Goal: Task Accomplishment & Management: Manage account settings

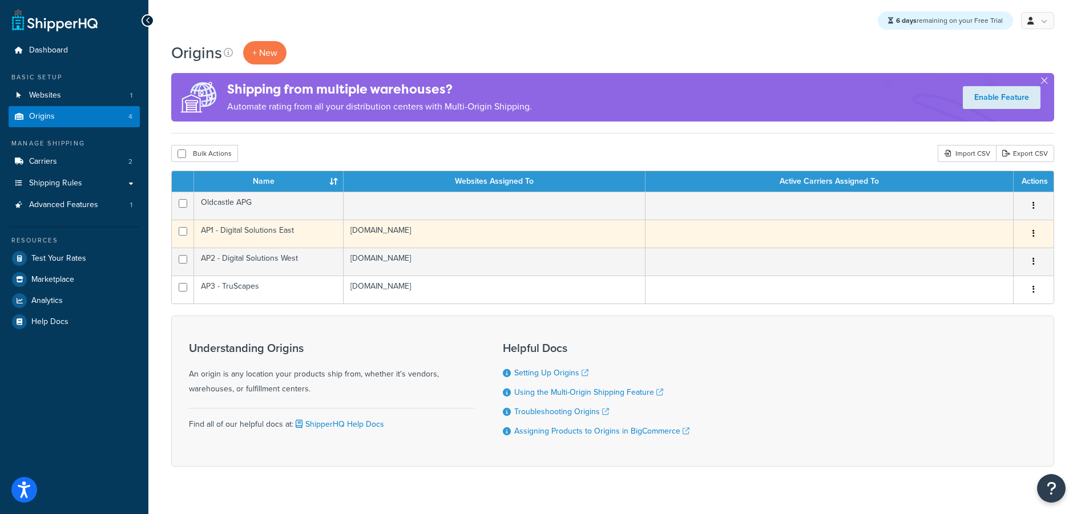
click at [1033, 232] on icon "button" at bounding box center [1033, 233] width 2 height 8
click at [971, 256] on link "Edit" at bounding box center [996, 255] width 90 height 23
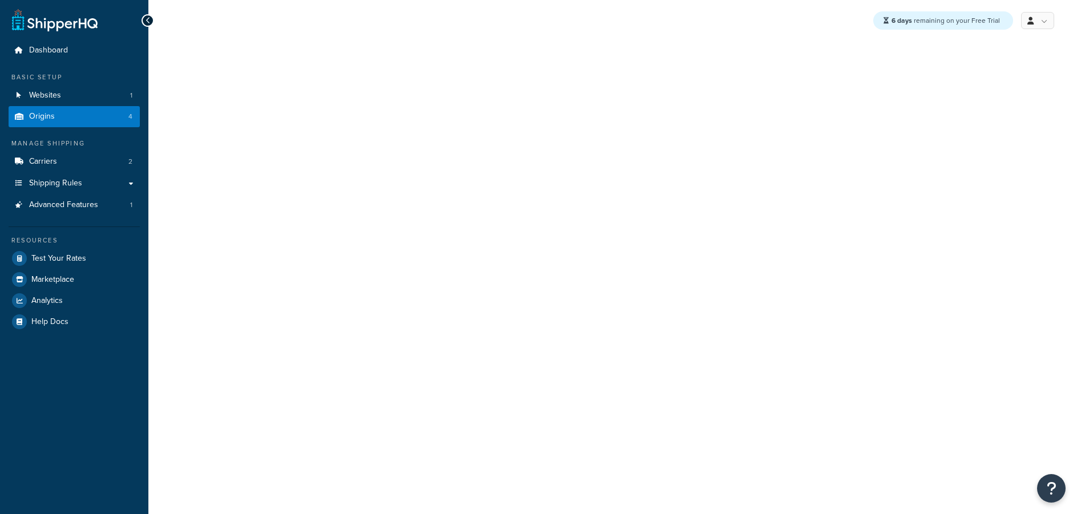
select select "42"
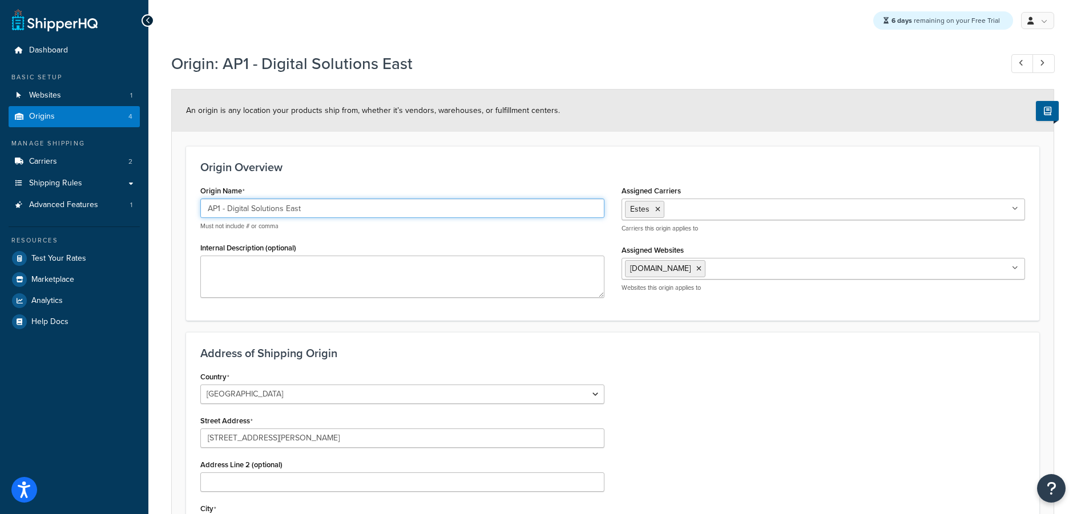
drag, startPoint x: 300, startPoint y: 207, endPoint x: 221, endPoint y: 208, distance: 78.7
click at [221, 208] on input "AP1 - Digital Solutions East" at bounding box center [402, 208] width 404 height 19
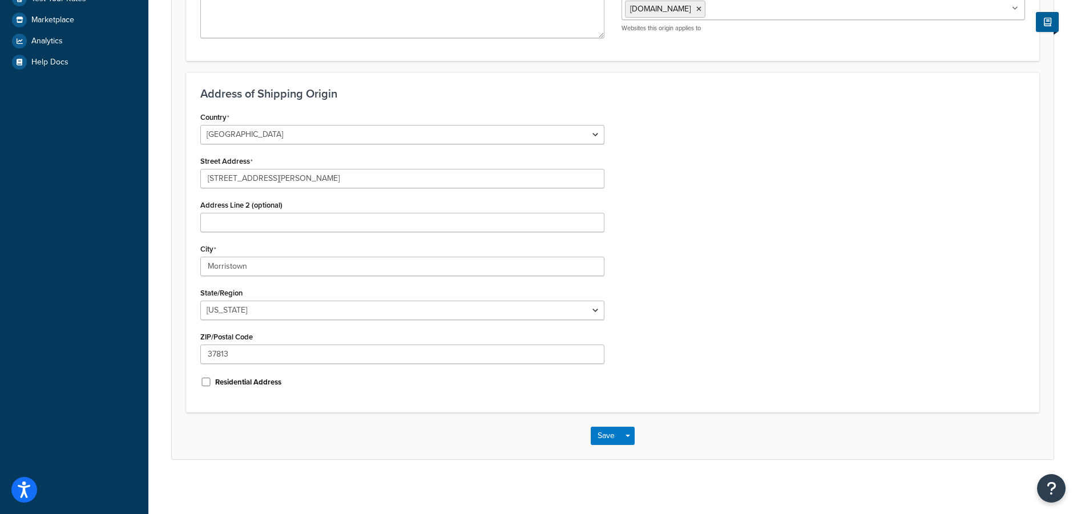
scroll to position [262, 0]
type input "AP1"
click at [605, 435] on button "Save" at bounding box center [606, 433] width 31 height 18
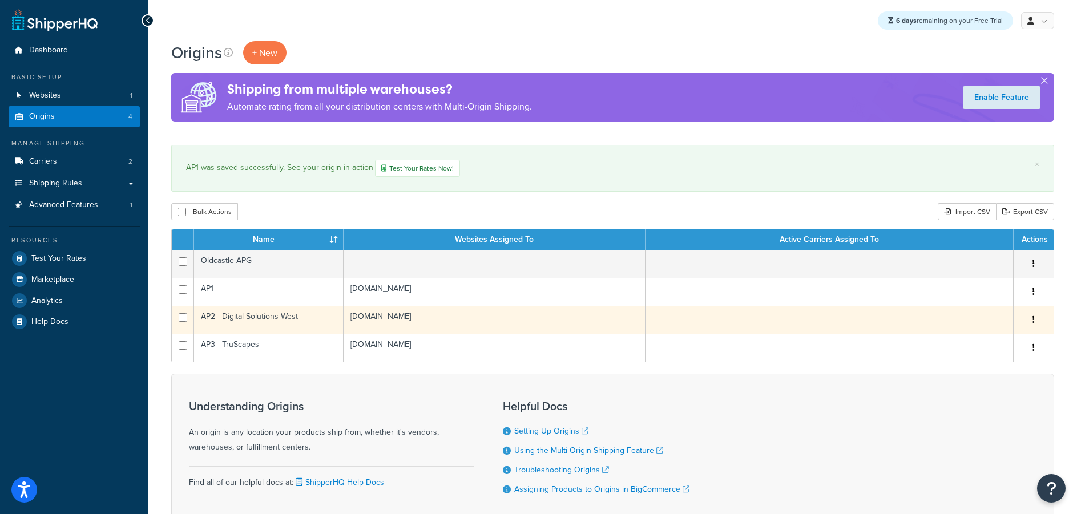
click at [1032, 317] on icon "button" at bounding box center [1033, 320] width 2 height 8
click at [968, 338] on link "Edit" at bounding box center [996, 341] width 90 height 23
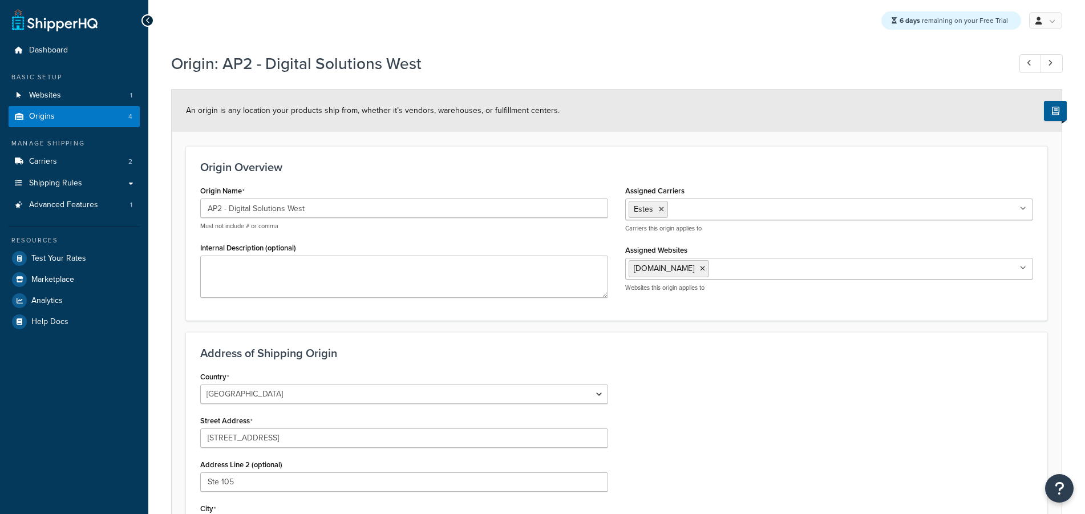
select select "5"
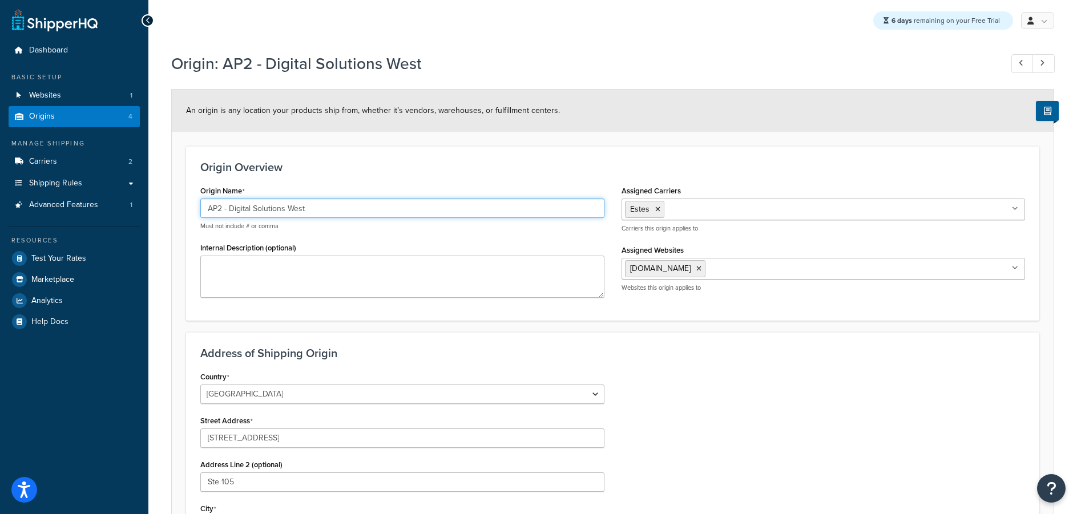
drag, startPoint x: 220, startPoint y: 208, endPoint x: 334, endPoint y: 207, distance: 114.1
click at [334, 207] on input "AP2 - Digital Solutions West" at bounding box center [402, 208] width 404 height 19
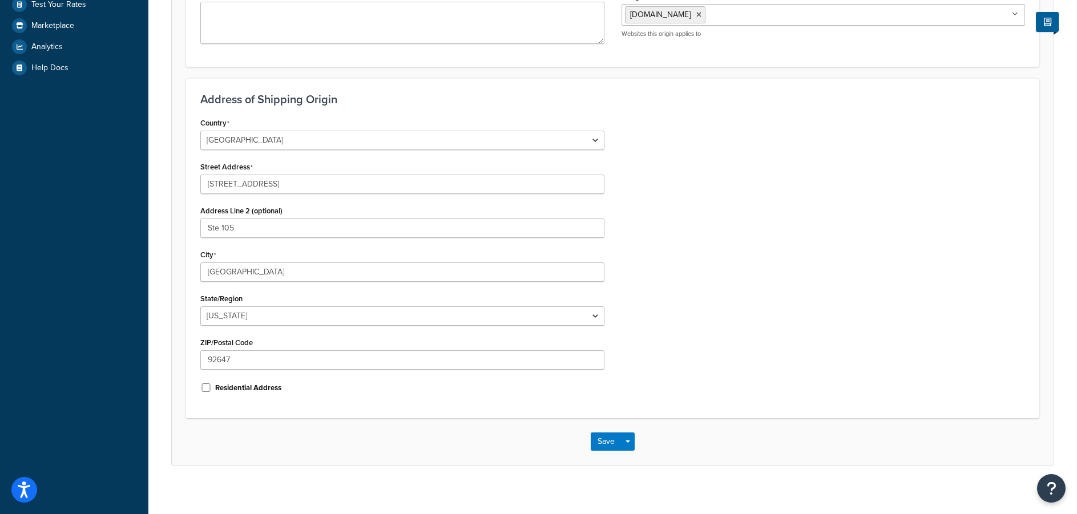
scroll to position [262, 0]
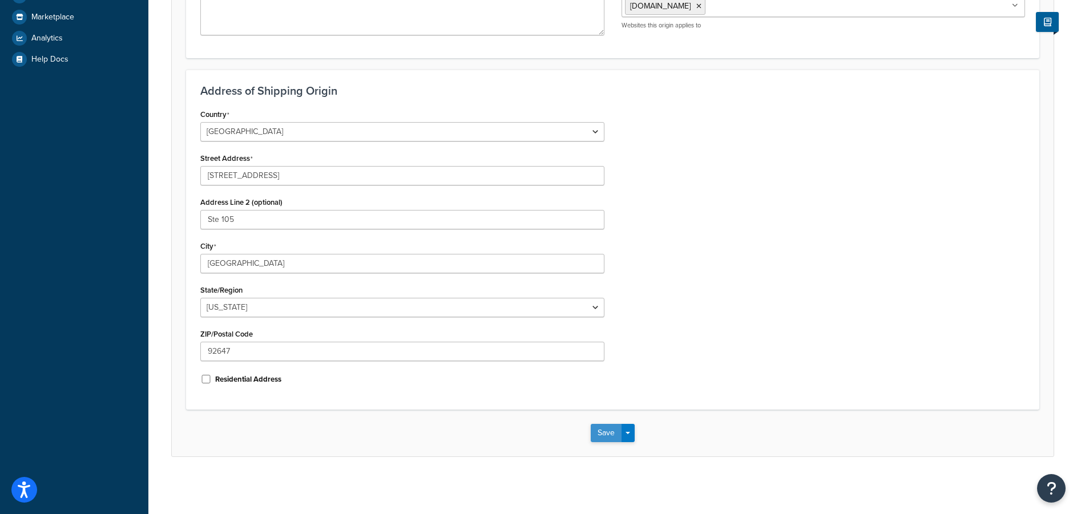
type input "AP2"
click at [606, 437] on button "Save" at bounding box center [606, 433] width 31 height 18
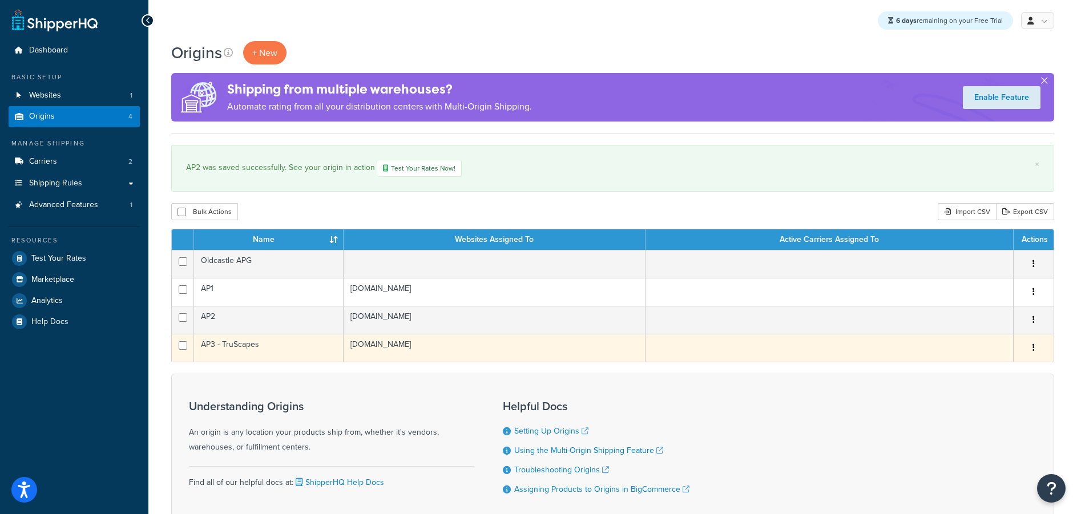
click at [1032, 345] on icon "button" at bounding box center [1033, 347] width 2 height 8
click at [981, 366] on link "Edit" at bounding box center [996, 369] width 90 height 23
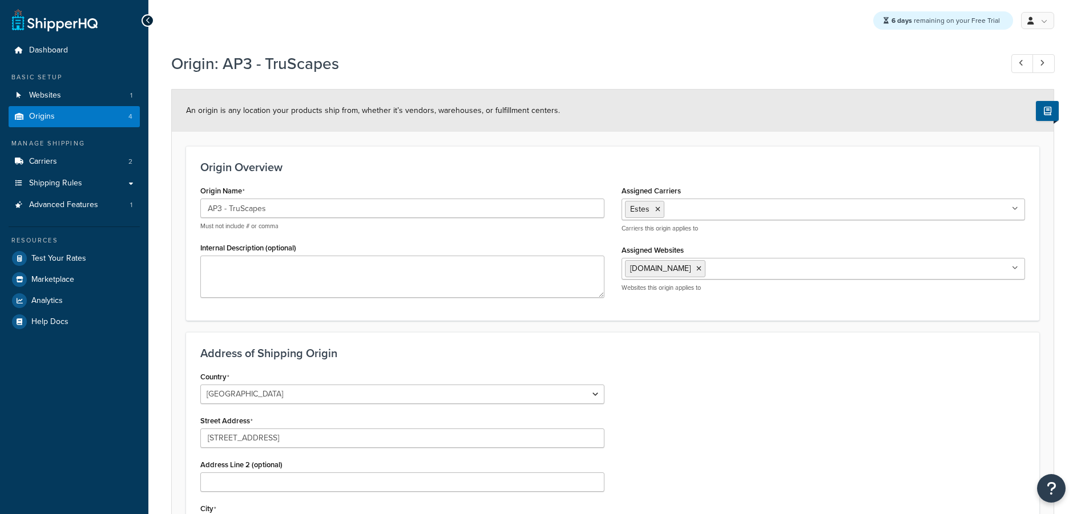
select select "5"
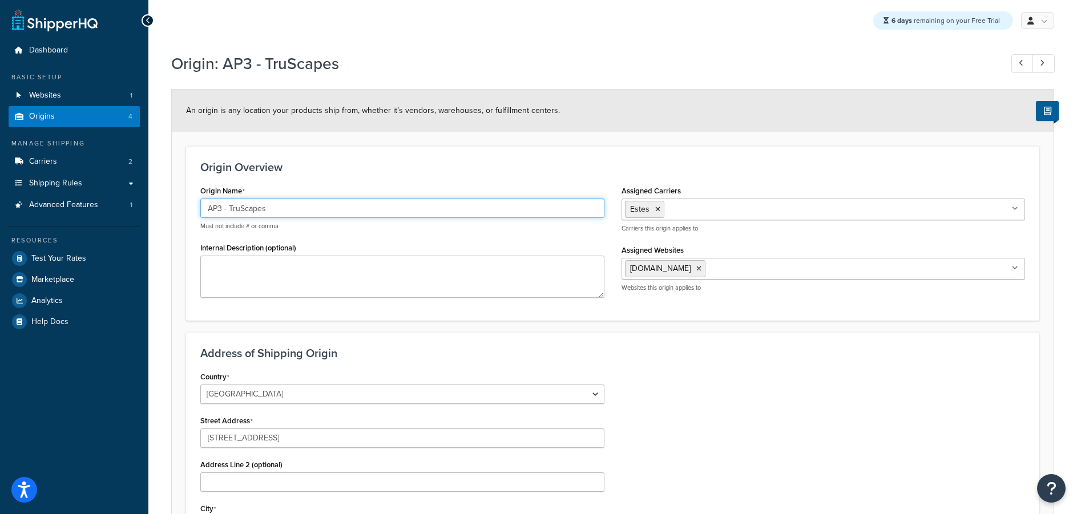
drag, startPoint x: 221, startPoint y: 209, endPoint x: 302, endPoint y: 210, distance: 80.5
click at [302, 210] on input "AP3 - TruScapes" at bounding box center [402, 208] width 404 height 19
type input "AP3"
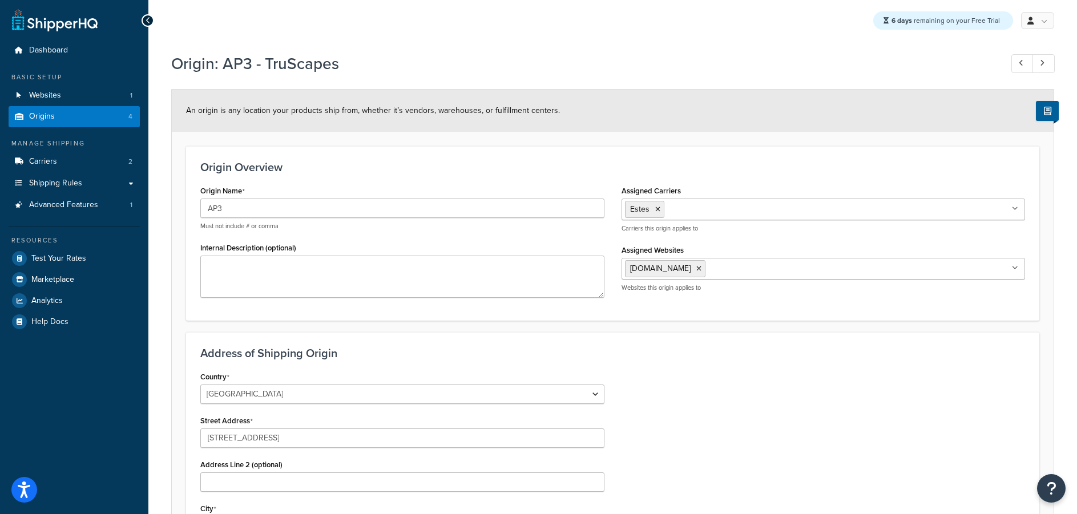
click at [695, 412] on div "Country [GEOGRAPHIC_DATA] [GEOGRAPHIC_DATA] [GEOGRAPHIC_DATA] [GEOGRAPHIC_DATA]…" at bounding box center [613, 513] width 842 height 289
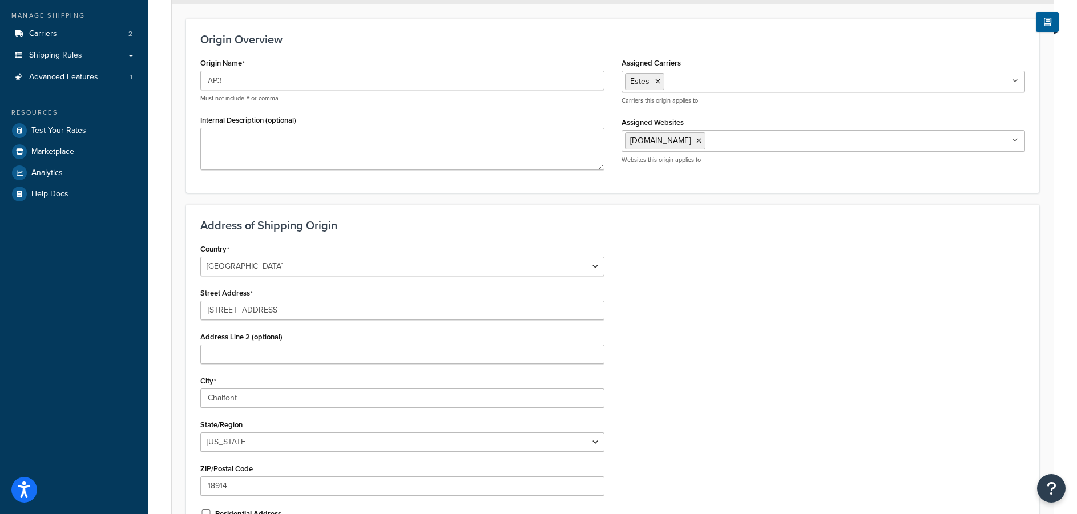
scroll to position [262, 0]
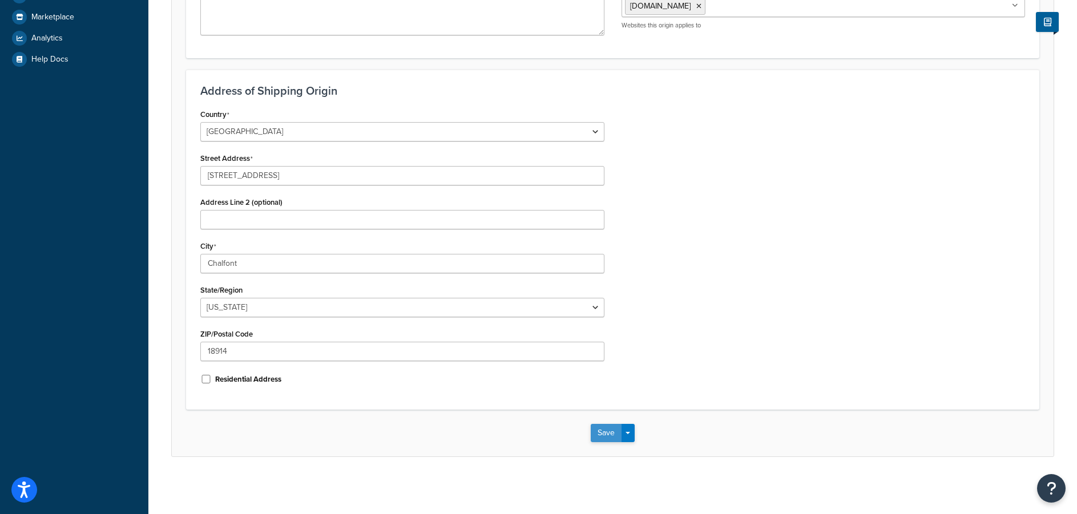
click at [611, 432] on button "Save" at bounding box center [606, 433] width 31 height 18
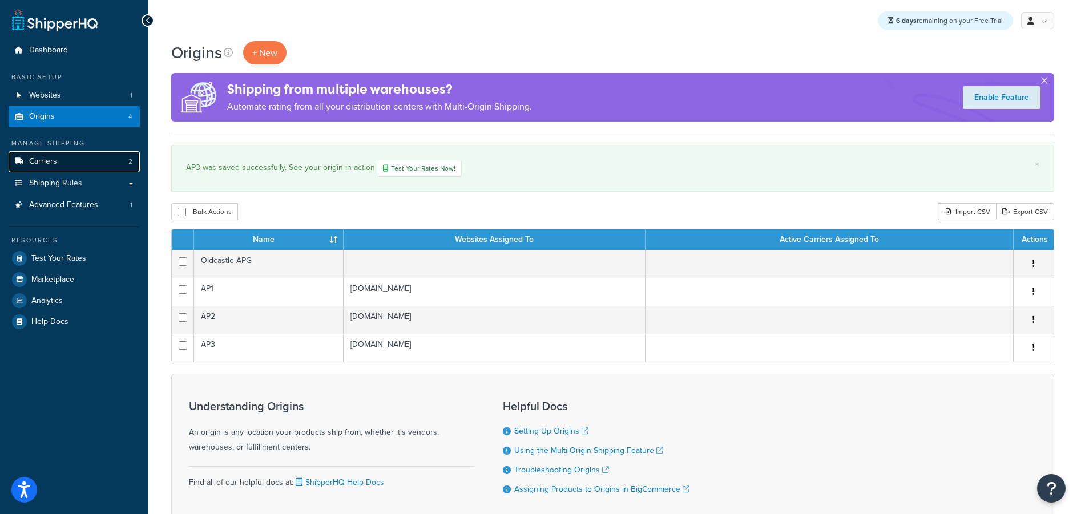
click at [90, 162] on link "Carriers 2" at bounding box center [74, 161] width 131 height 21
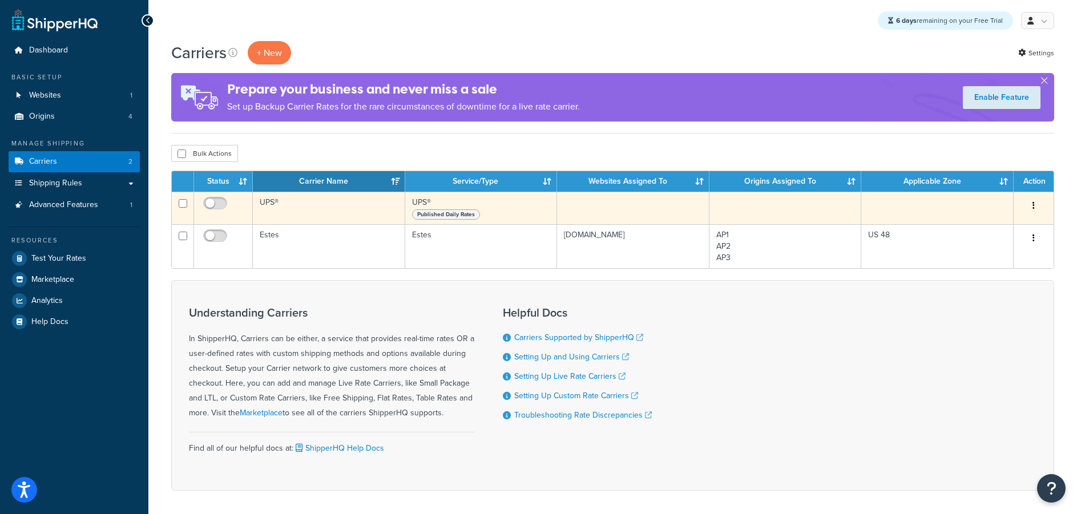
click at [1032, 204] on icon "button" at bounding box center [1033, 205] width 2 height 8
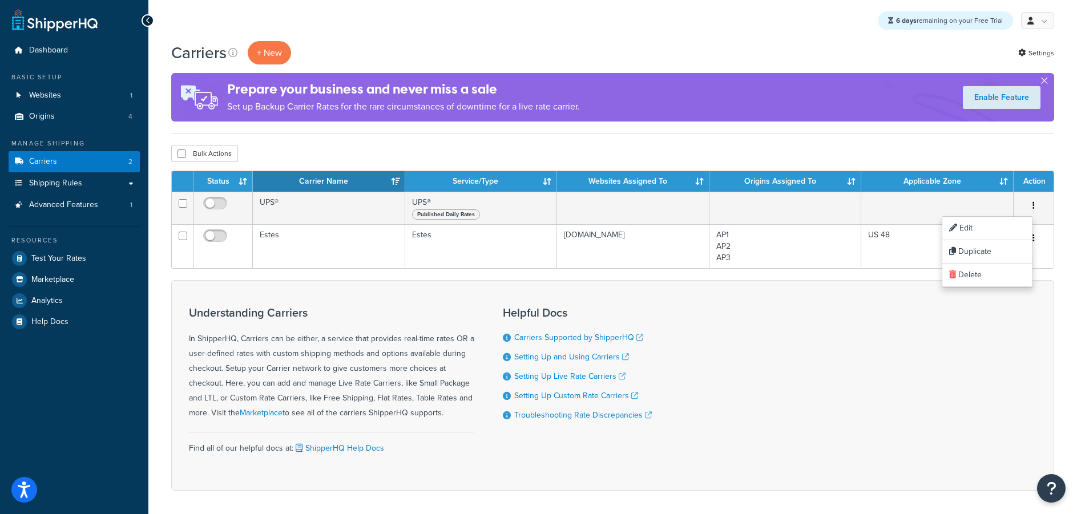
click at [847, 352] on div "Understanding Carriers In ShipperHQ, Carriers can be either, a service that pro…" at bounding box center [612, 385] width 883 height 211
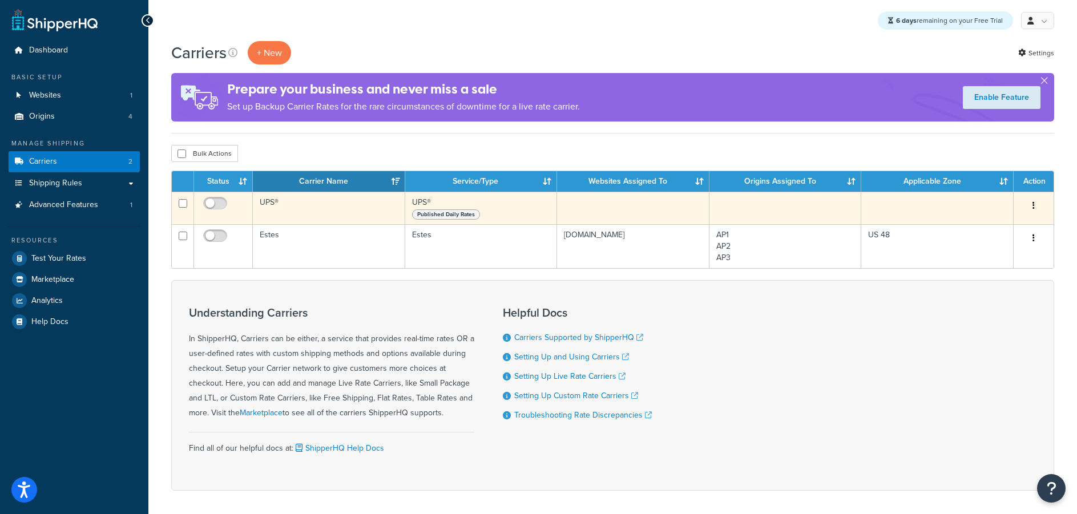
click at [1030, 204] on button "button" at bounding box center [1033, 206] width 16 height 18
click at [967, 228] on link "Edit" at bounding box center [987, 228] width 90 height 23
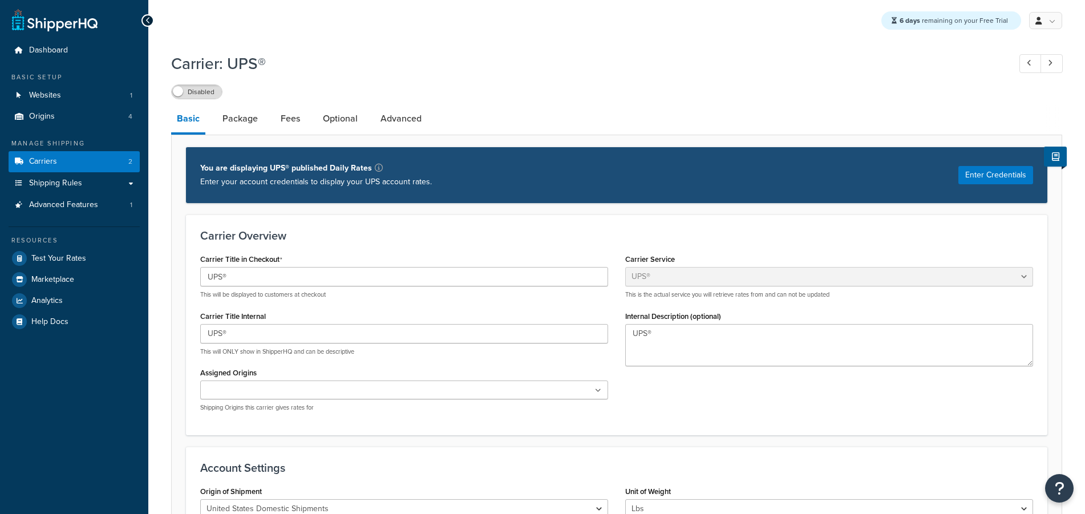
select select "ups"
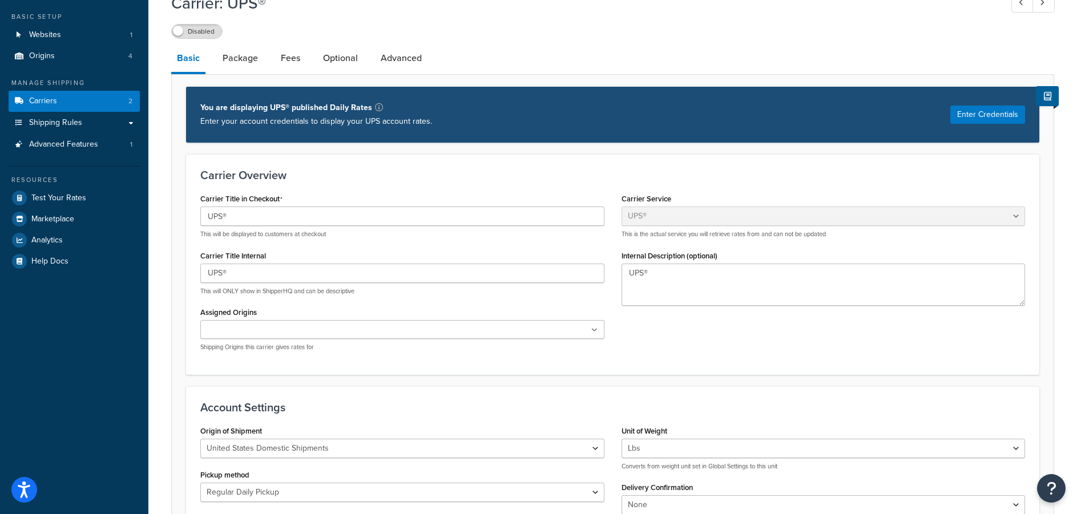
scroll to position [171, 0]
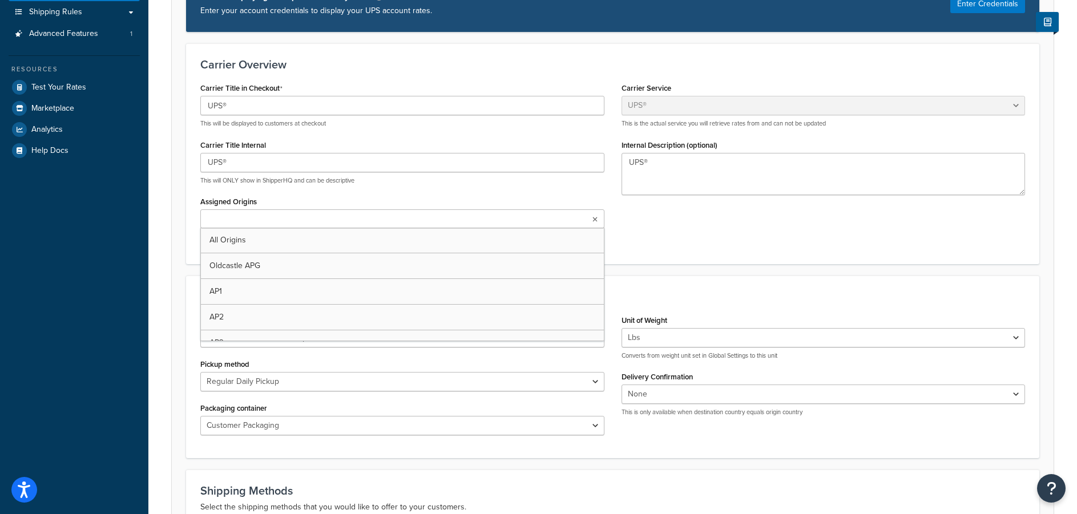
click at [587, 213] on ul at bounding box center [402, 218] width 404 height 19
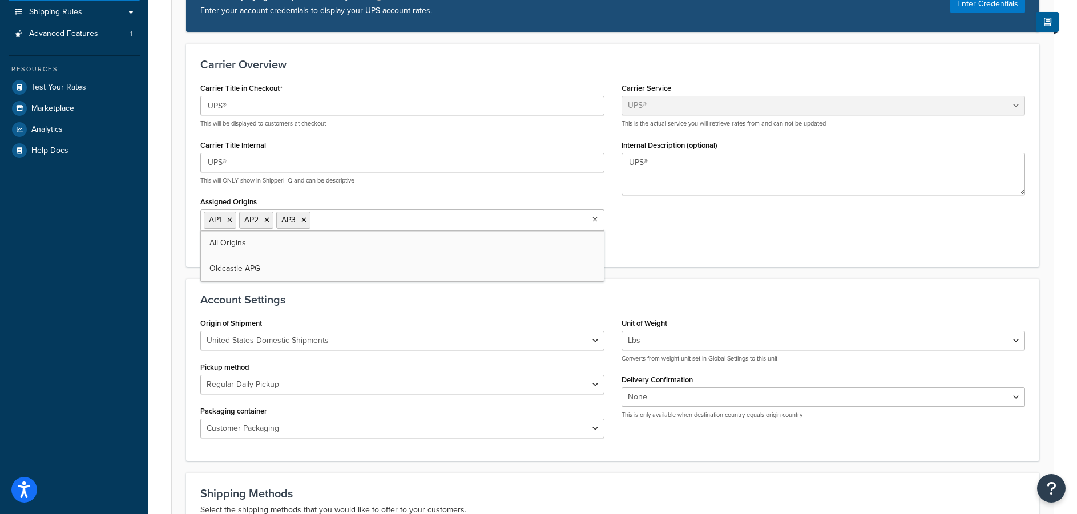
click at [668, 269] on form "Carrier Overview Carrier Title in Checkout UPS® This will be displayed to custo…" at bounding box center [612, 505] width 881 height 924
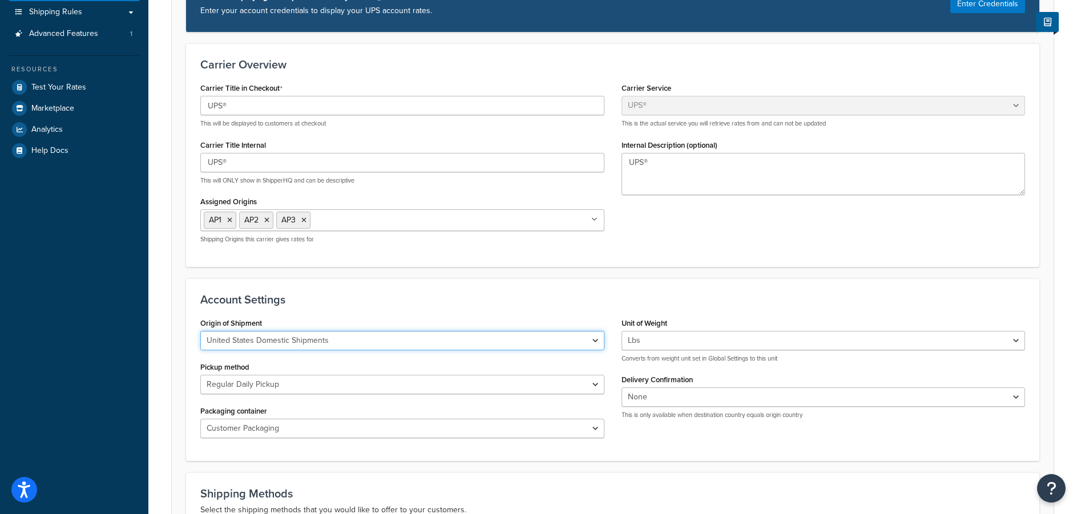
click at [587, 340] on select "United States Domestic Shipments Shipments Originating in United States Shipmen…" at bounding box center [402, 340] width 404 height 19
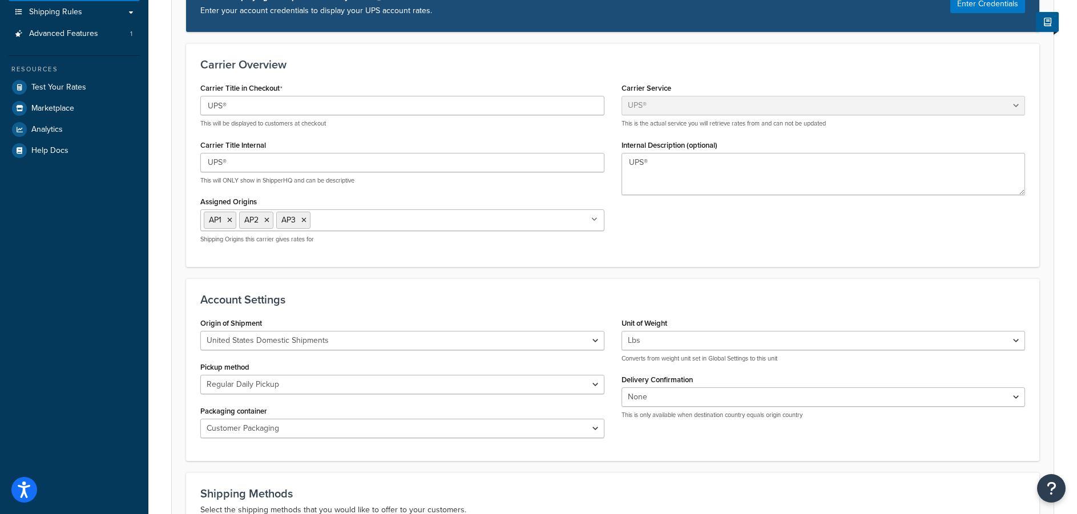
click at [575, 292] on div "Account Settings Origin of Shipment United States Domestic Shipments Shipments …" at bounding box center [612, 369] width 853 height 183
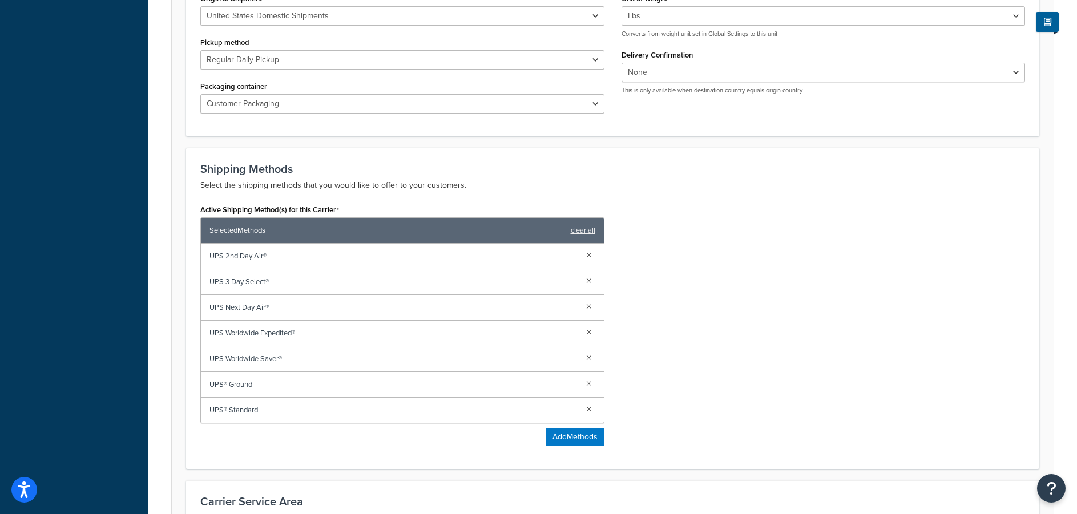
scroll to position [513, 0]
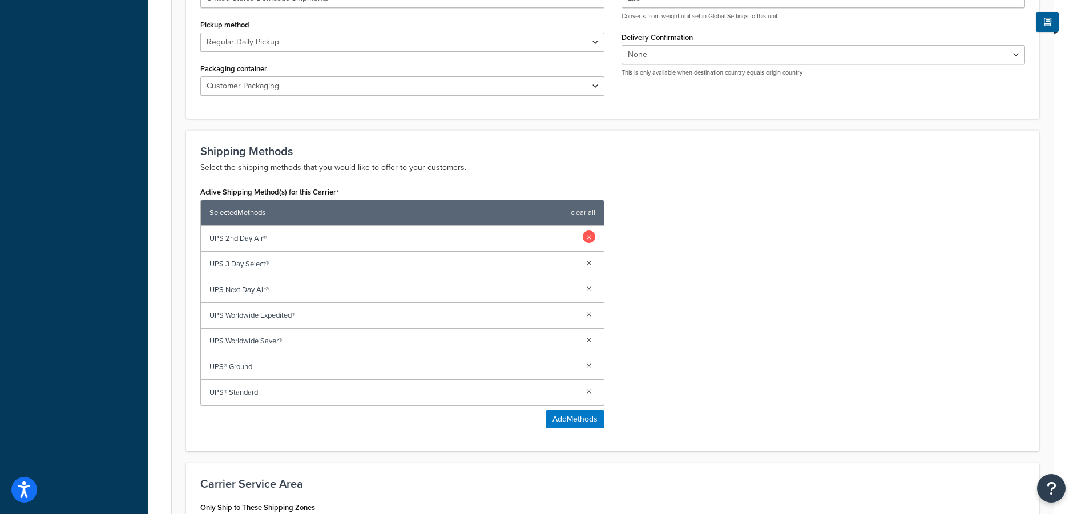
click at [589, 233] on link at bounding box center [589, 236] width 13 height 13
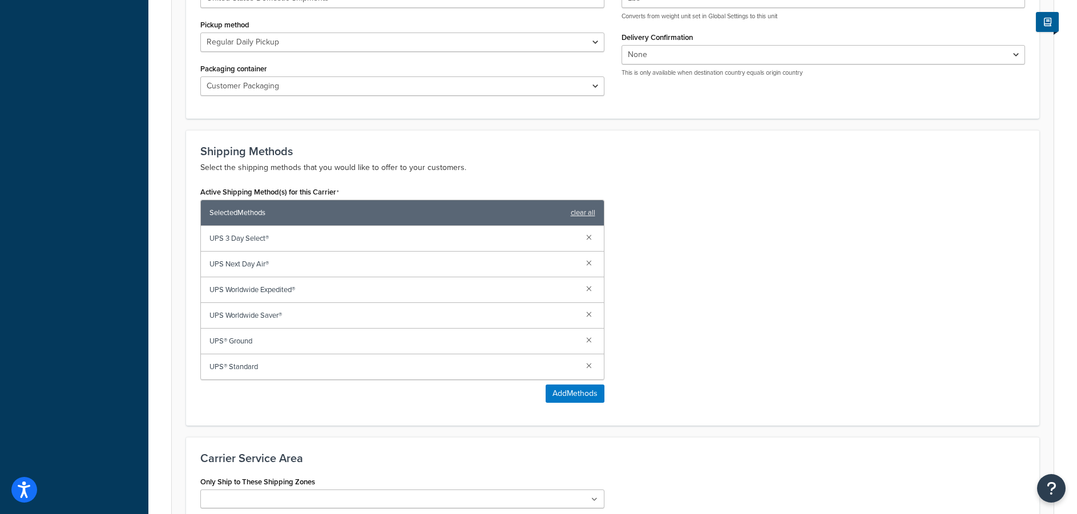
click at [589, 233] on link at bounding box center [589, 236] width 13 height 13
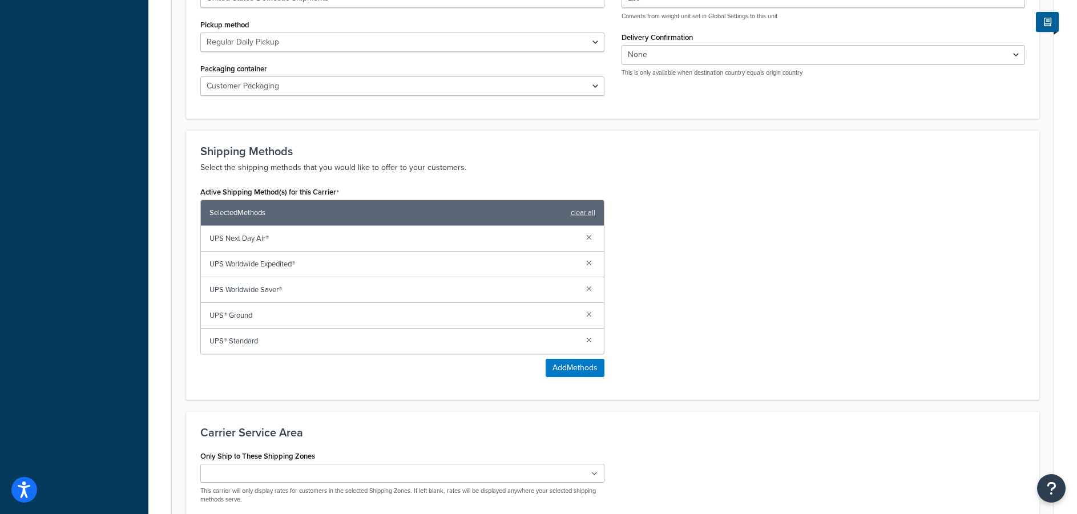
click at [589, 233] on link at bounding box center [589, 236] width 13 height 13
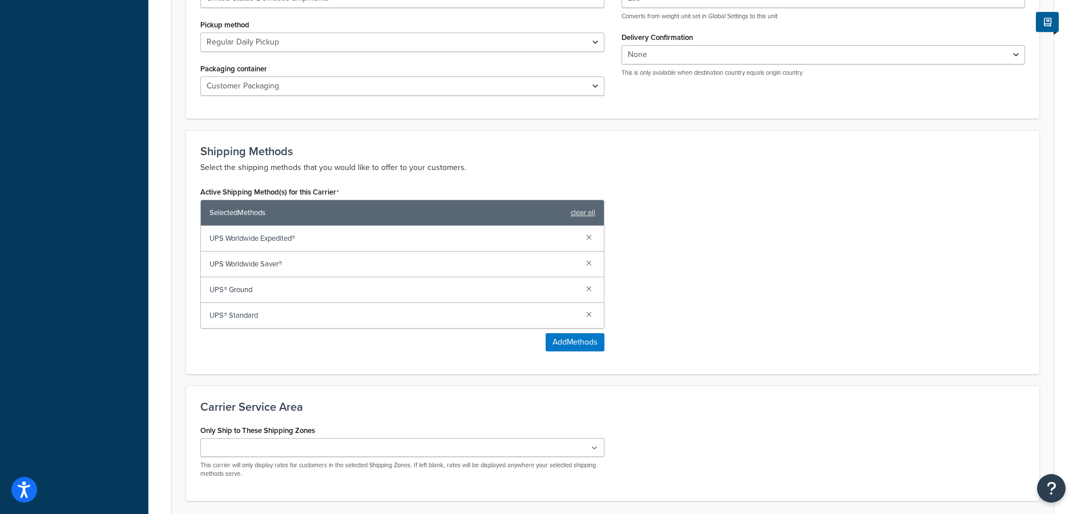
click at [589, 233] on link at bounding box center [589, 236] width 13 height 13
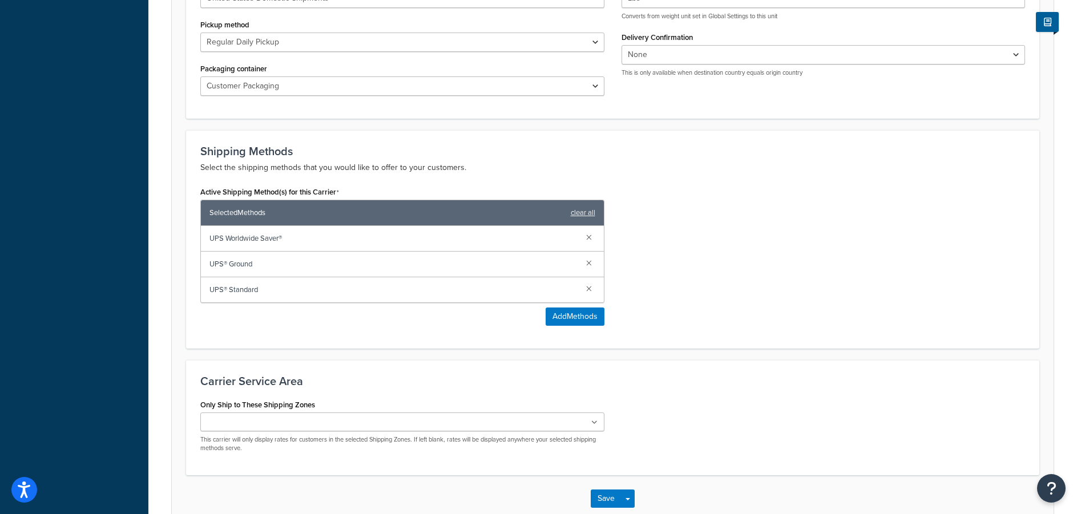
click at [589, 233] on link at bounding box center [589, 236] width 13 height 13
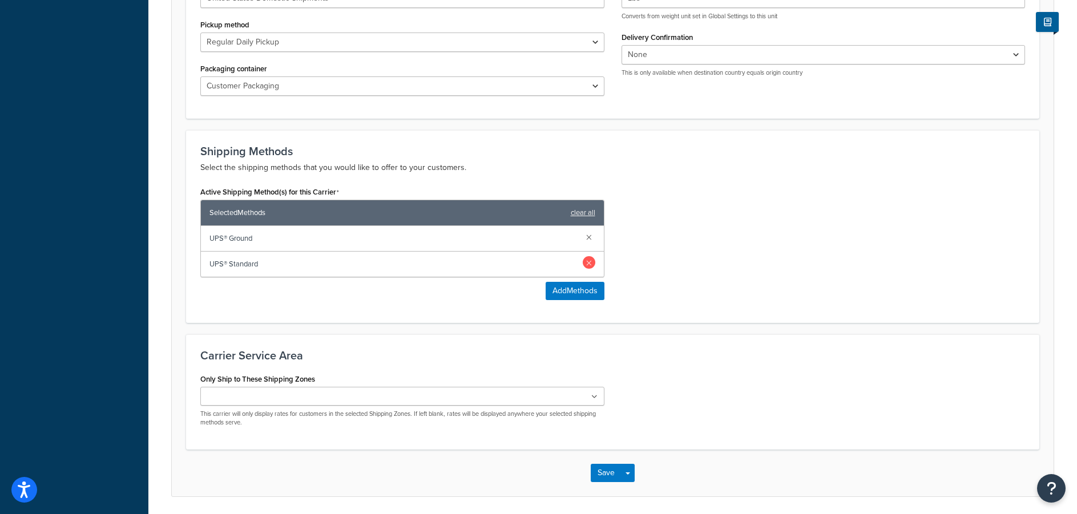
click at [585, 262] on link at bounding box center [589, 262] width 13 height 13
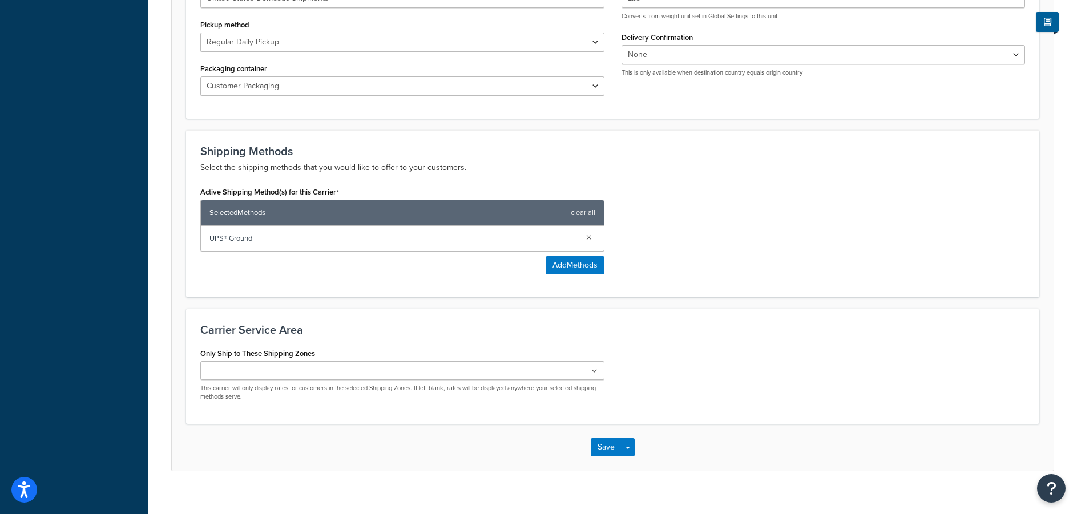
click at [594, 370] on icon at bounding box center [594, 371] width 6 height 7
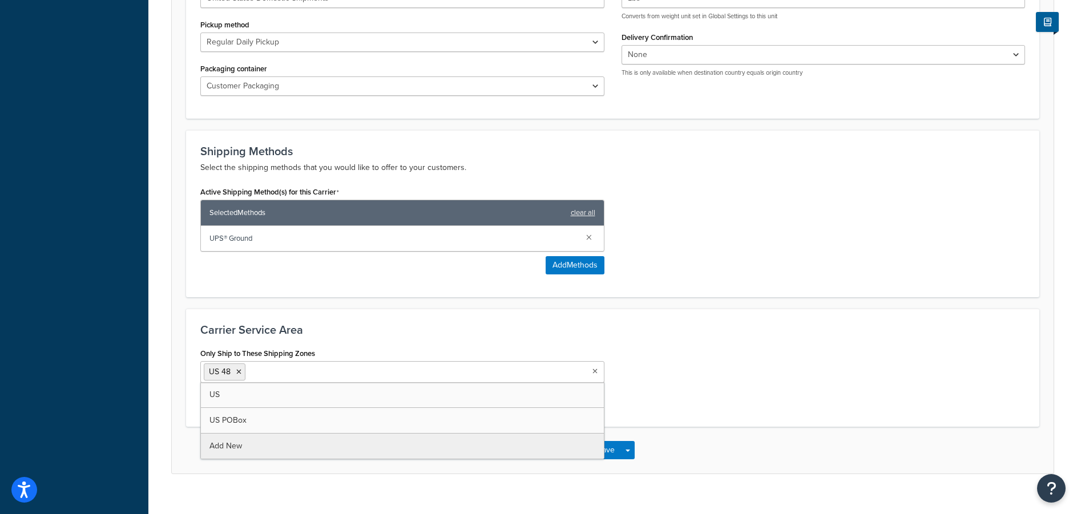
click at [715, 345] on div "Only Ship to These Shipping Zones US 48 US US POBox Add New This carrier will o…" at bounding box center [613, 379] width 842 height 68
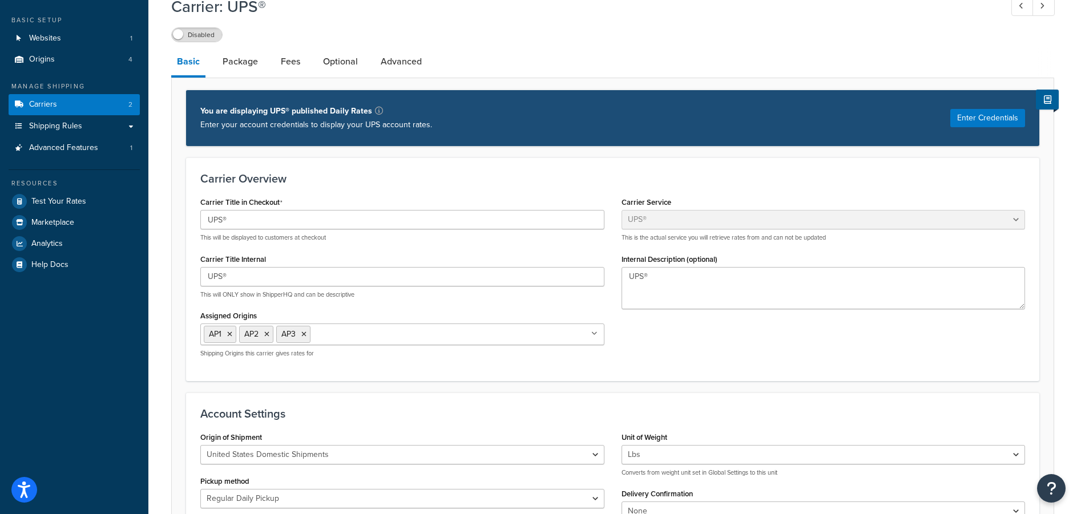
scroll to position [0, 0]
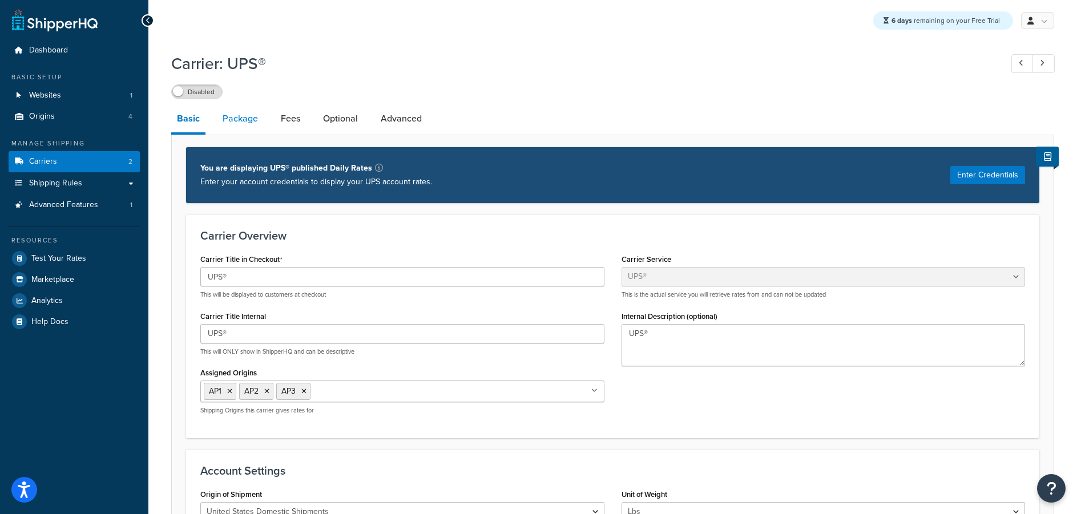
click at [246, 120] on link "Package" at bounding box center [240, 118] width 47 height 27
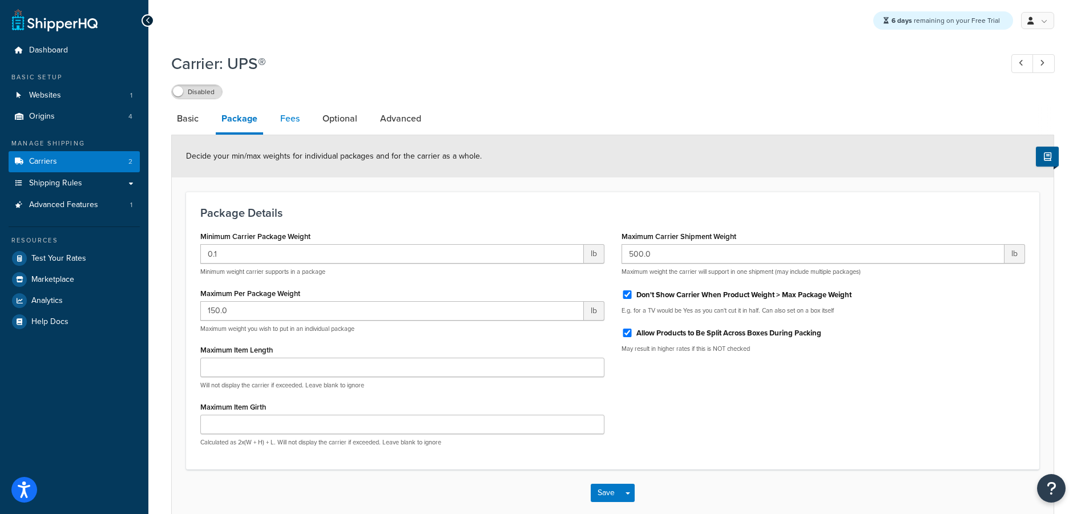
click at [285, 121] on link "Fees" at bounding box center [289, 118] width 31 height 27
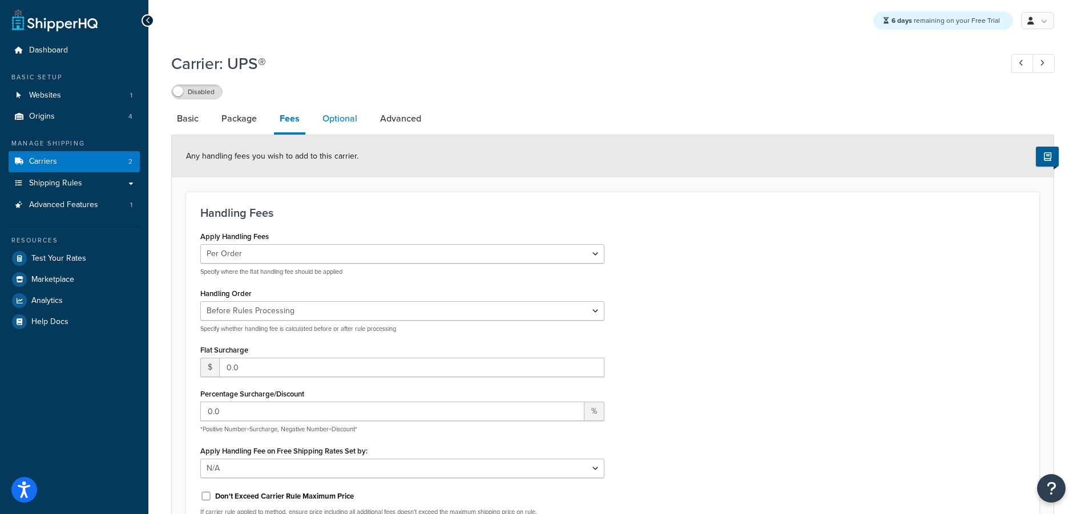
click at [347, 122] on link "Optional" at bounding box center [340, 118] width 46 height 27
select select "business"
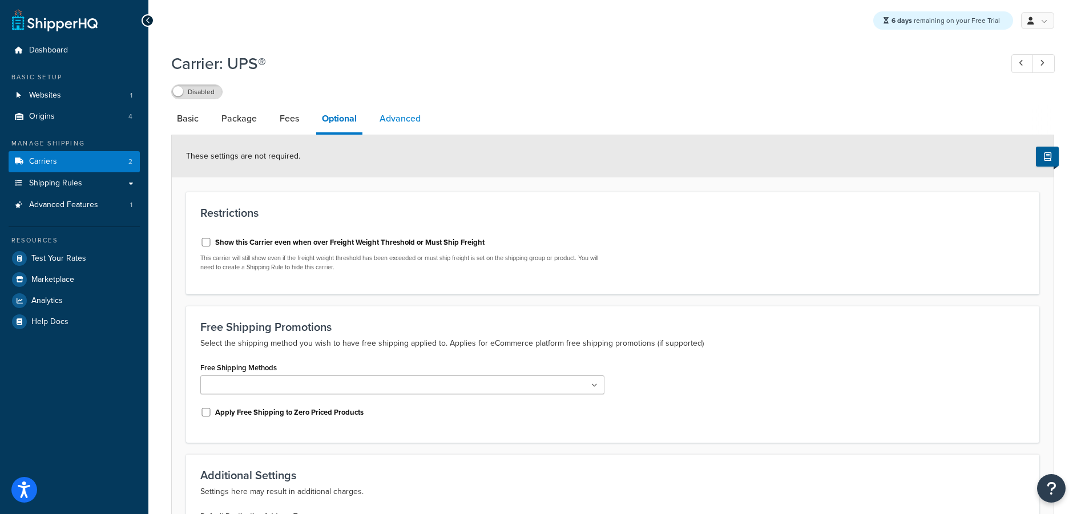
click at [416, 119] on link "Advanced" at bounding box center [400, 118] width 52 height 27
select select "false"
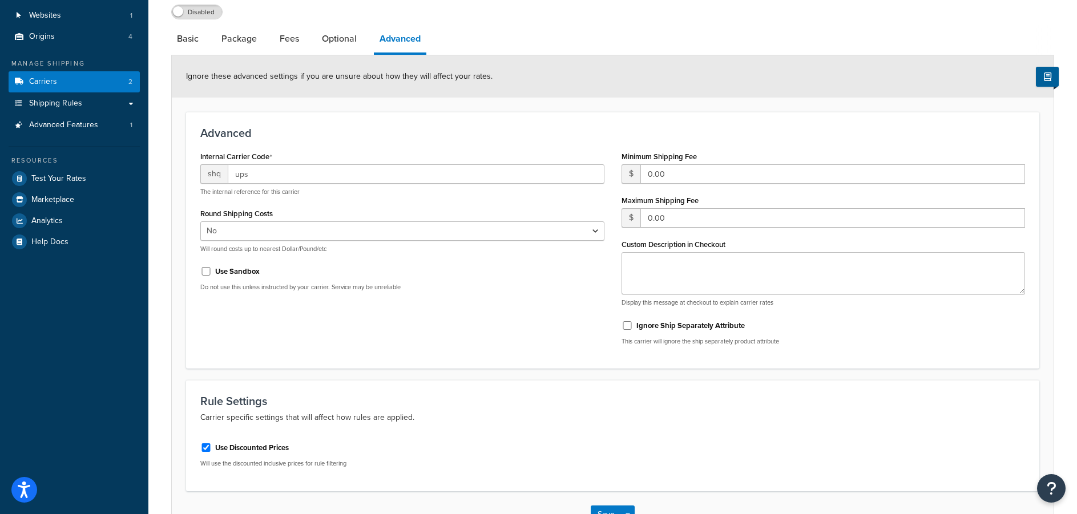
scroll to position [161, 0]
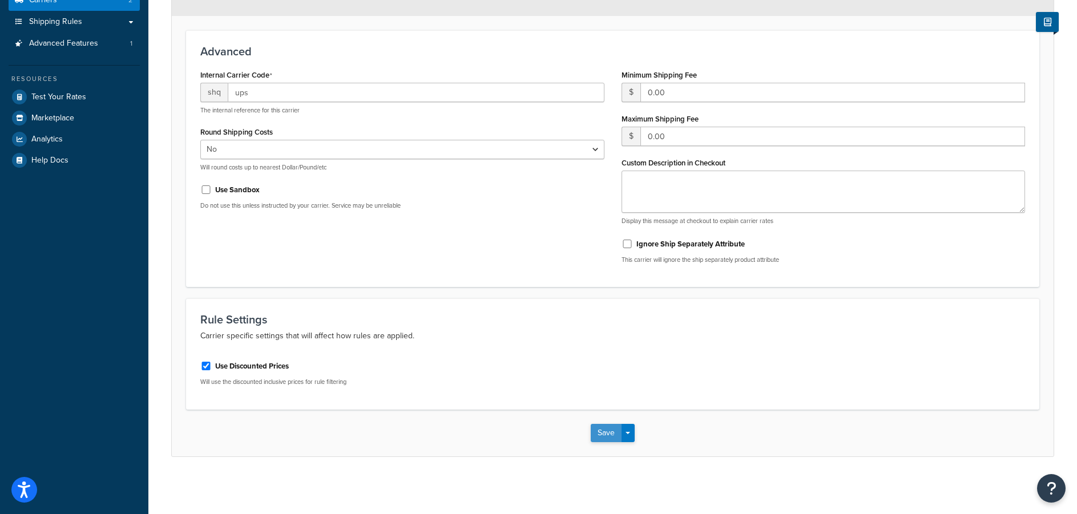
click at [600, 432] on button "Save" at bounding box center [606, 433] width 31 height 18
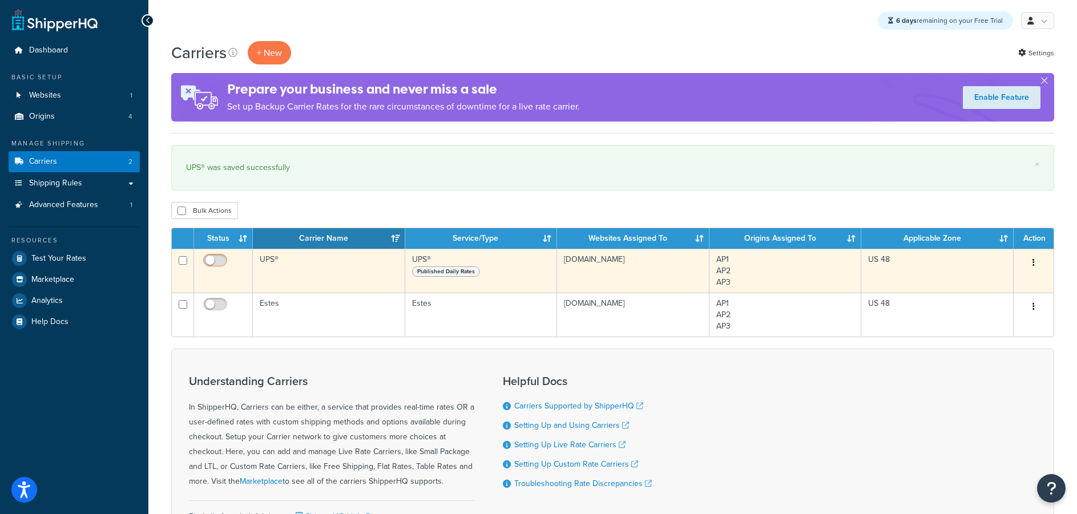
click at [210, 257] on input "checkbox" at bounding box center [216, 263] width 31 height 14
checkbox input "true"
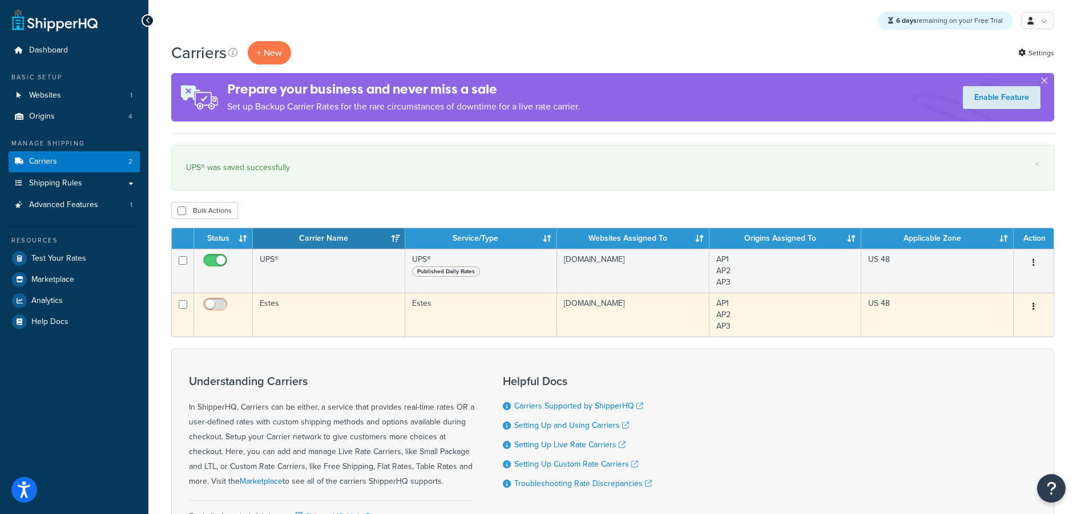
click at [210, 298] on span at bounding box center [215, 305] width 24 height 14
click at [210, 300] on input "checkbox" at bounding box center [216, 307] width 31 height 14
checkbox input "true"
